Goal: Task Accomplishment & Management: Use online tool/utility

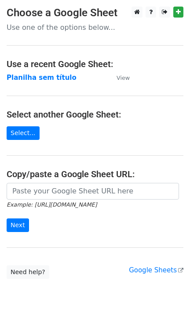
click at [81, 192] on input "url" at bounding box center [93, 191] width 172 height 17
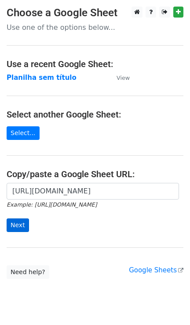
type input "[URL][DOMAIN_NAME]"
click at [18, 228] on input "Next" at bounding box center [18, 226] width 22 height 14
type input "[URL][DOMAIN_NAME]"
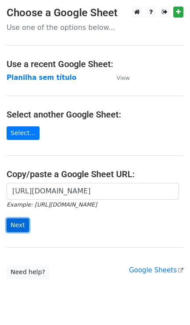
click at [25, 230] on input "Next" at bounding box center [18, 226] width 22 height 14
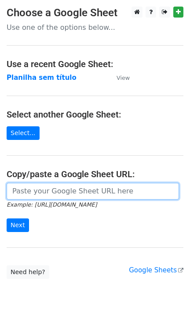
click at [84, 193] on input "url" at bounding box center [93, 191] width 172 height 17
paste input "https://docs.google.com/spreadsheets/d/11dGfEbGc57YceTrmeJPNe1kg2RUhHsyv8kR8EpL…"
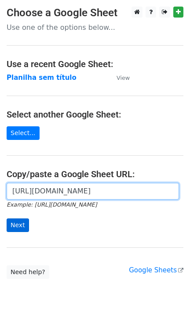
type input "https://docs.google.com/spreadsheets/d/11dGfEbGc57YceTrmeJPNe1kg2RUhHsyv8kR8EpL…"
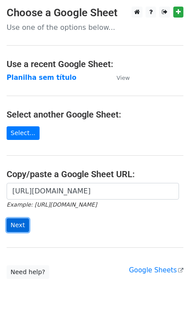
click at [14, 224] on input "Next" at bounding box center [18, 226] width 22 height 14
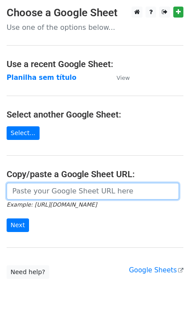
click at [79, 198] on input "url" at bounding box center [93, 191] width 172 height 17
paste input "https://docs.google.com/spreadsheets/d/11dGfEbGc57YceTrmeJPNe1kg2RUhHsyv8kR8EpL…"
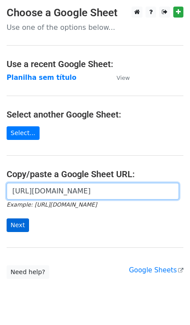
type input "https://docs.google.com/spreadsheets/d/11dGfEbGc57YceTrmeJPNe1kg2RUhHsyv8kR8EpL…"
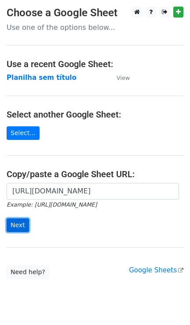
scroll to position [0, 0]
click at [16, 229] on input "Next" at bounding box center [18, 226] width 22 height 14
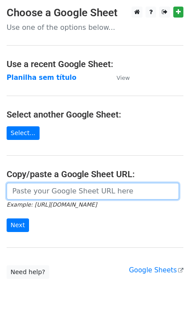
click at [18, 191] on input "url" at bounding box center [93, 191] width 172 height 17
paste input "https://docs.google.com/spreadsheets/d/11dGfEbGc57YceTrmeJPNe1kg2RUhHsyv8kR8EpL…"
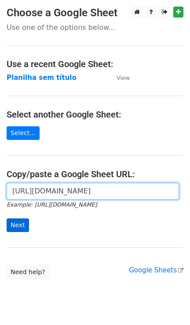
type input "https://docs.google.com/spreadsheets/d/11dGfEbGc57YceTrmeJPNe1kg2RUhHsyv8kR8EpL…"
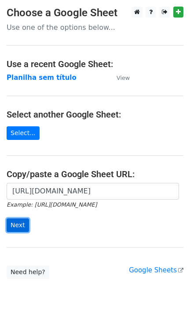
click at [15, 227] on input "Next" at bounding box center [18, 226] width 22 height 14
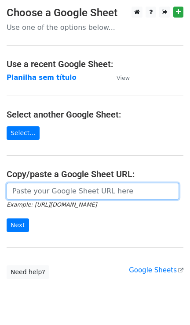
click at [56, 194] on input "url" at bounding box center [93, 191] width 172 height 17
paste input "https://docs.google.com/spreadsheets/d/11dGfEbGc57YceTrmeJPNe1kg2RUhHsyv8kR8EpL…"
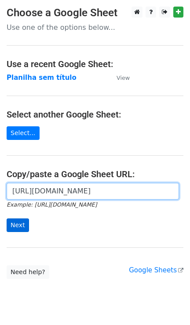
type input "https://docs.google.com/spreadsheets/d/11dGfEbGc57YceTrmeJPNe1kg2RUhHsyv8kR8EpL…"
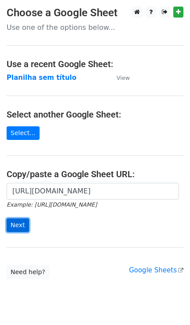
click at [26, 232] on input "Next" at bounding box center [18, 226] width 22 height 14
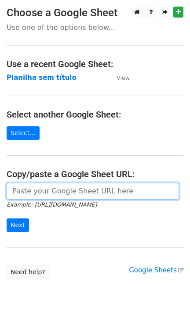
click at [74, 191] on input "url" at bounding box center [93, 191] width 172 height 17
paste input "[URL][DOMAIN_NAME]"
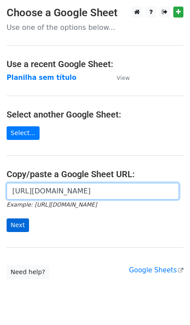
type input "[URL][DOMAIN_NAME]"
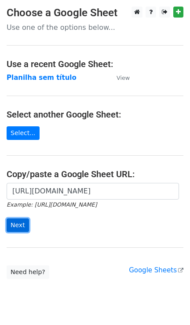
scroll to position [0, 0]
click at [13, 228] on input "Next" at bounding box center [18, 226] width 22 height 14
type input "[URL][DOMAIN_NAME]"
click at [24, 223] on input "Next" at bounding box center [18, 226] width 22 height 14
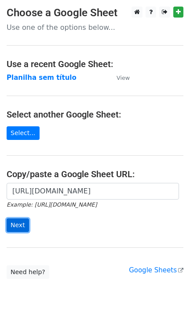
scroll to position [0, 0]
type input "[URL][DOMAIN_NAME]"
click at [20, 227] on input "Next" at bounding box center [18, 226] width 22 height 14
